Goal: Task Accomplishment & Management: Manage account settings

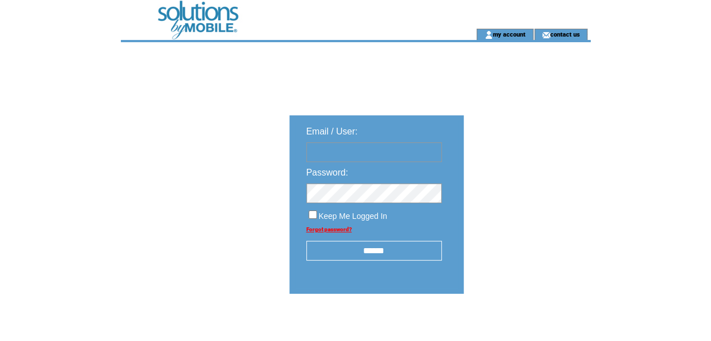
type input "********"
click at [370, 254] on input "******" at bounding box center [373, 251] width 135 height 20
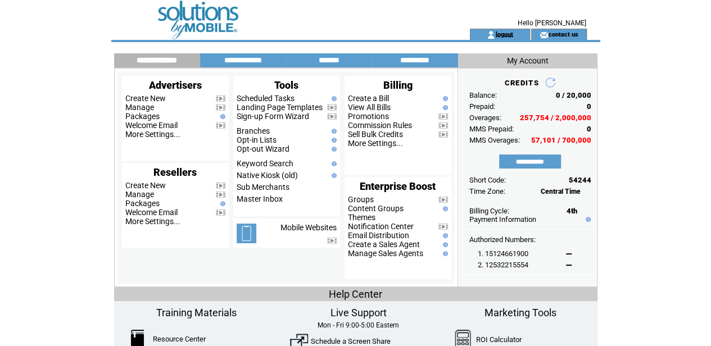
click at [504, 34] on link "logout" at bounding box center [503, 33] width 17 height 7
